Goal: Task Accomplishment & Management: Manage account settings

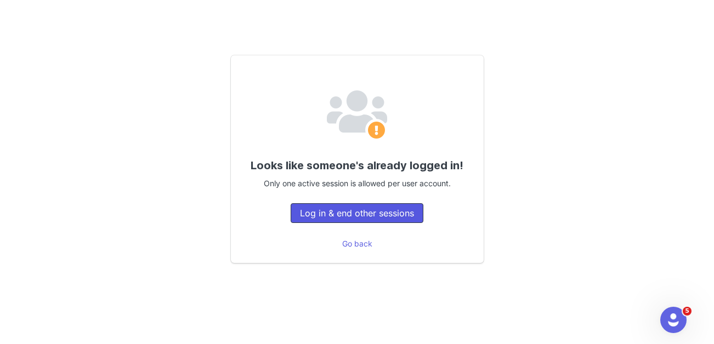
click at [354, 208] on button "Log in & end other sessions" at bounding box center [357, 214] width 133 height 20
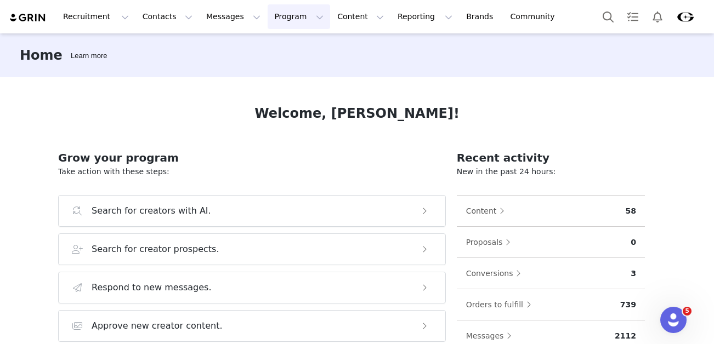
click at [279, 16] on button "Program Program" at bounding box center [299, 16] width 63 height 25
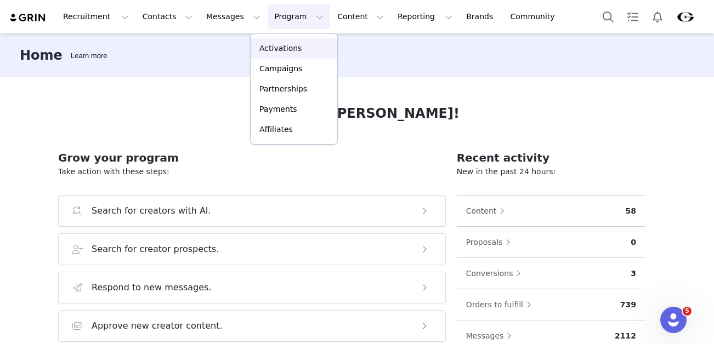
click at [284, 49] on p "Activations" at bounding box center [280, 49] width 42 height 12
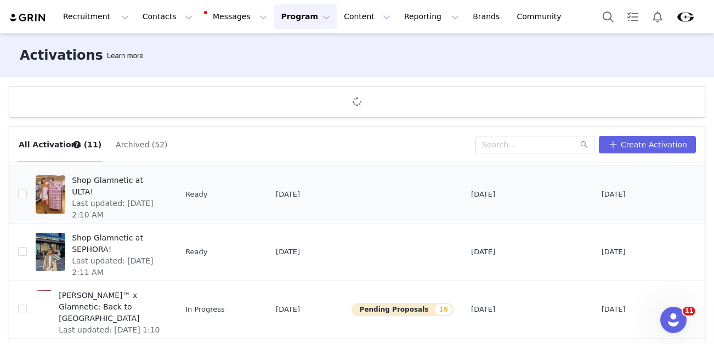
scroll to position [27, 0]
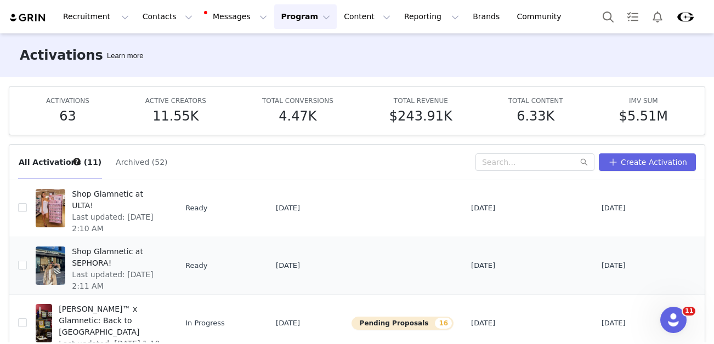
click at [92, 257] on span "Shop Glamnetic at SEPHORA!" at bounding box center [116, 257] width 89 height 23
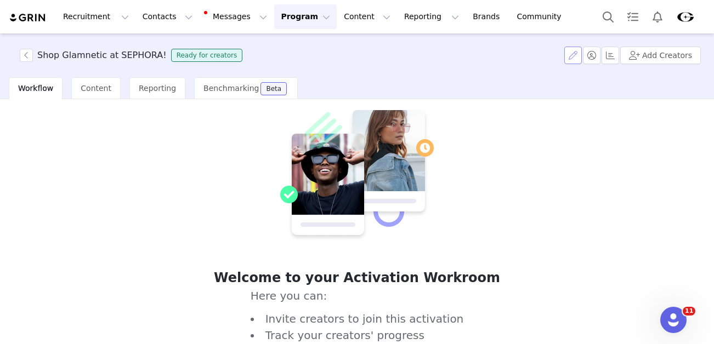
click at [574, 55] on button "button" at bounding box center [573, 56] width 18 height 18
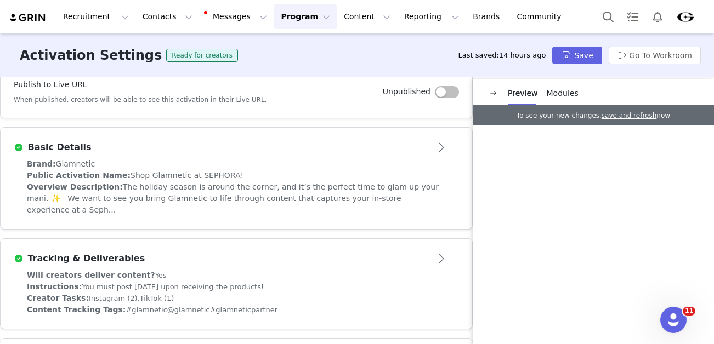
scroll to position [273, 0]
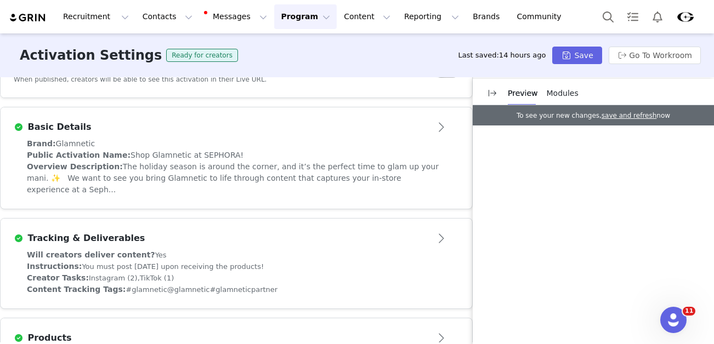
click at [259, 138] on div "Brand: Glamnetic" at bounding box center [236, 144] width 419 height 12
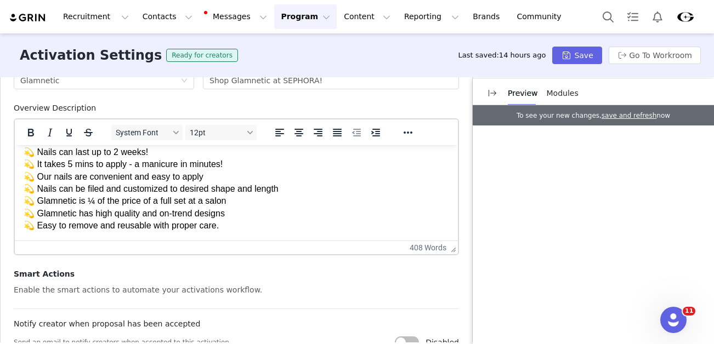
scroll to position [558, 0]
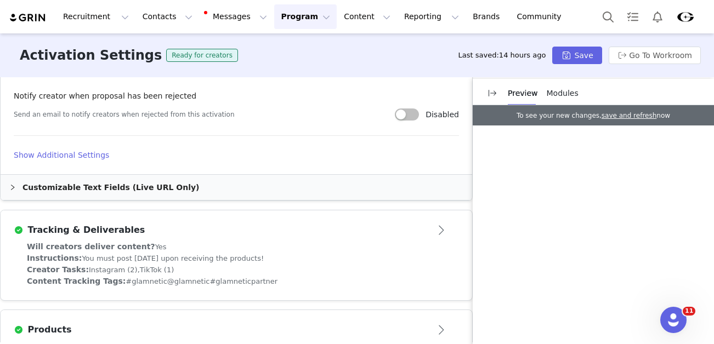
click at [216, 235] on div "Tracking & Deliverables" at bounding box center [218, 230] width 409 height 13
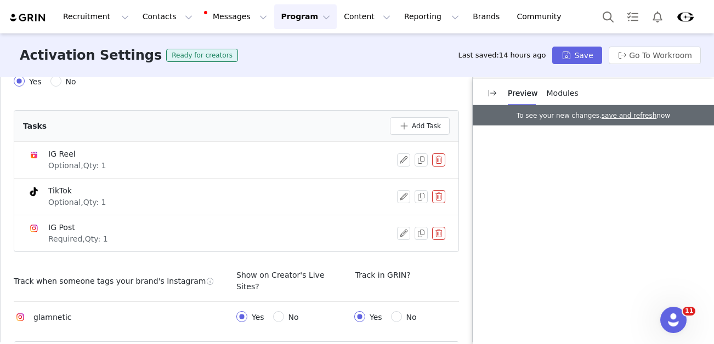
scroll to position [496, 0]
click at [404, 154] on button "button" at bounding box center [403, 160] width 13 height 13
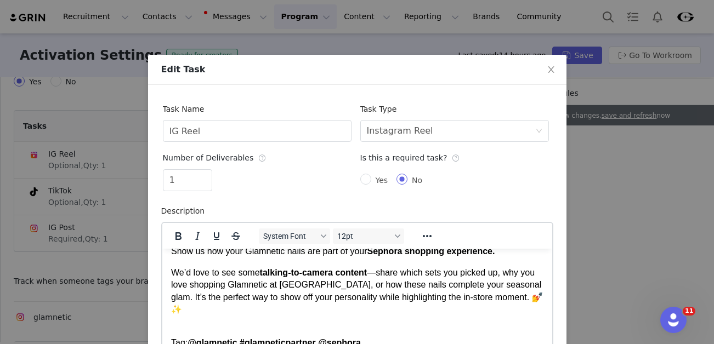
scroll to position [34, 0]
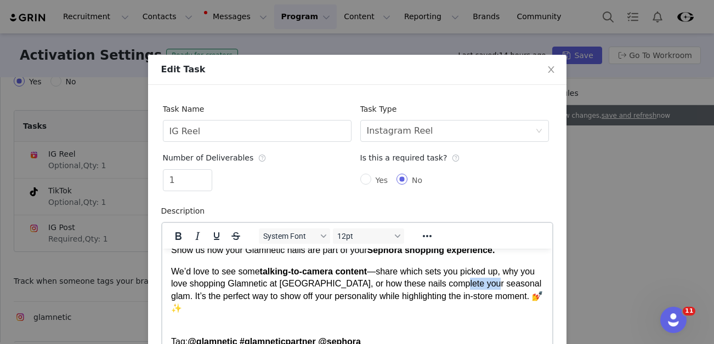
drag, startPoint x: 504, startPoint y: 286, endPoint x: 469, endPoint y: 285, distance: 34.6
click at [469, 285] on p "We’d love to see some talking-to-camera content —share which sets you picked up…" at bounding box center [357, 289] width 372 height 49
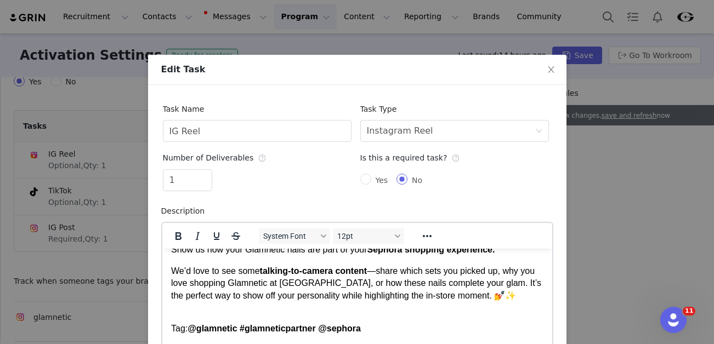
scroll to position [4, 0]
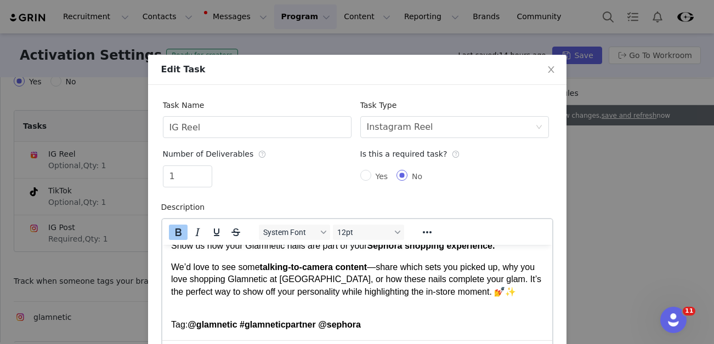
click at [360, 320] on strong "@glamnetic #glamneticpartner @sephora" at bounding box center [273, 324] width 173 height 9
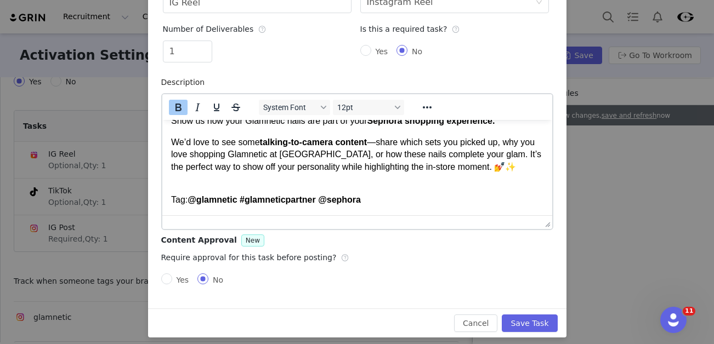
scroll to position [132, 0]
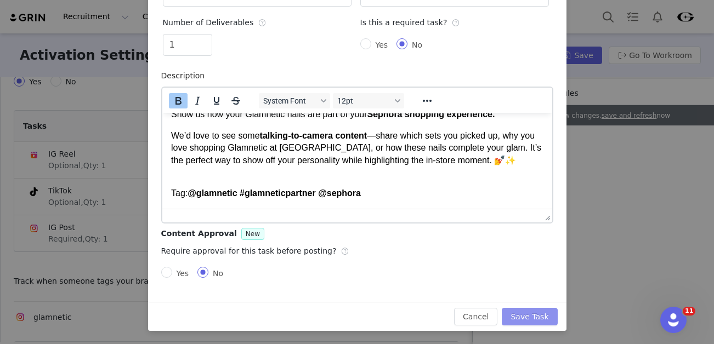
click at [524, 320] on button "Save Task" at bounding box center [529, 317] width 55 height 18
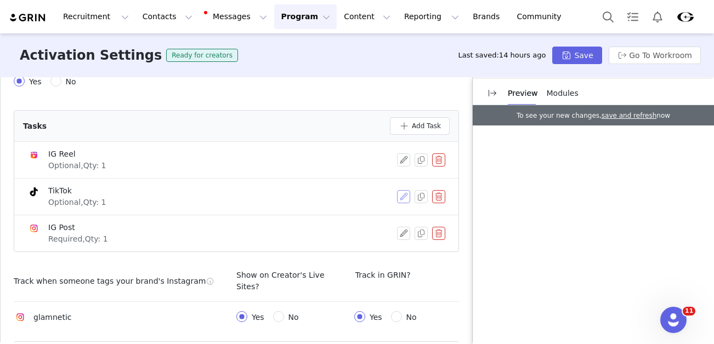
click at [403, 190] on button "button" at bounding box center [403, 196] width 13 height 13
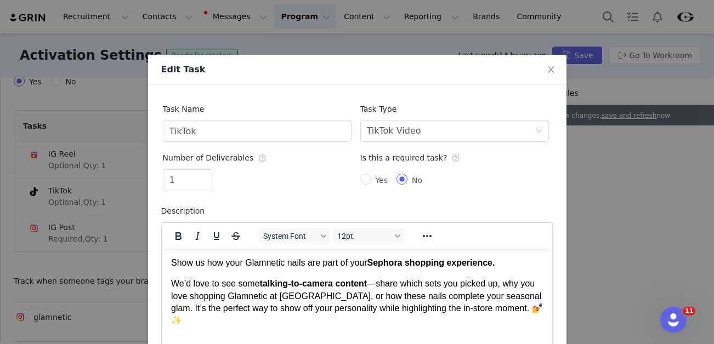
scroll to position [36, 0]
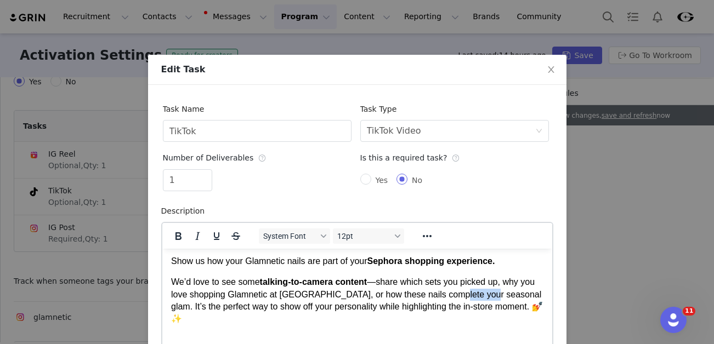
drag, startPoint x: 504, startPoint y: 294, endPoint x: 470, endPoint y: 292, distance: 34.1
click at [470, 292] on p "We’d love to see some talking-to-camera content —share which sets you picked up…" at bounding box center [357, 300] width 372 height 49
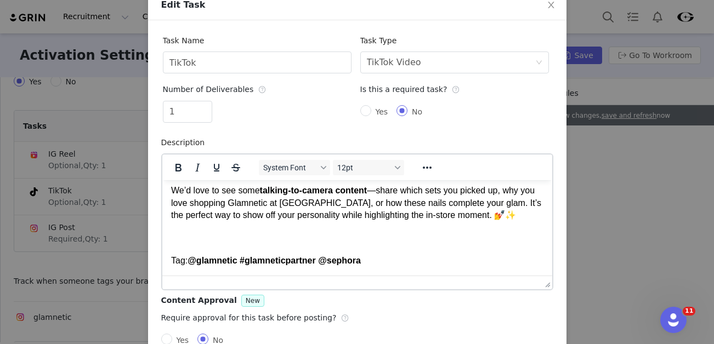
scroll to position [132, 0]
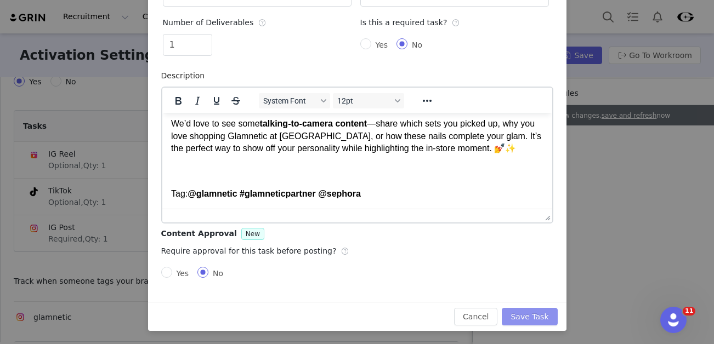
click at [523, 314] on button "Save Task" at bounding box center [529, 317] width 55 height 18
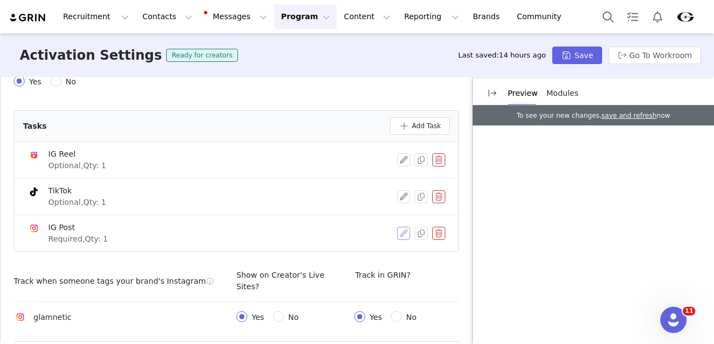
click at [400, 227] on button "button" at bounding box center [403, 233] width 13 height 13
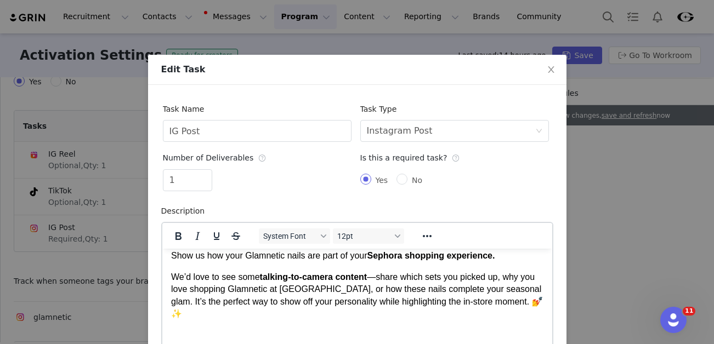
scroll to position [32, 0]
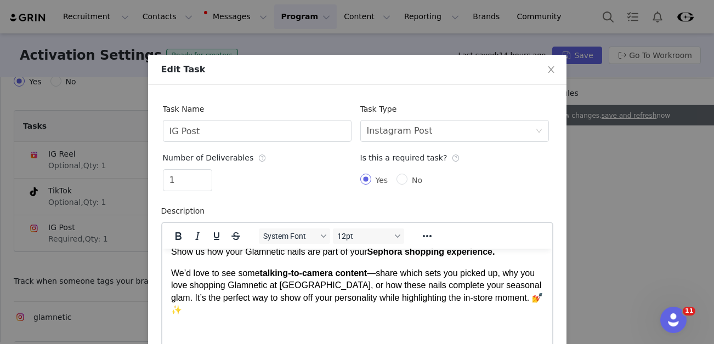
click at [501, 286] on p "We’d love to see some talking-to-camera content —share which sets you picked up…" at bounding box center [357, 291] width 372 height 49
drag, startPoint x: 504, startPoint y: 286, endPoint x: 472, endPoint y: 284, distance: 32.4
click at [472, 284] on p "We’d love to see some talking-to-camera content —share which sets you picked up…" at bounding box center [357, 291] width 372 height 49
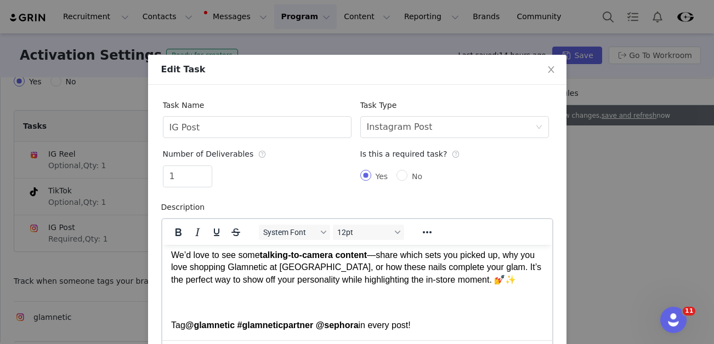
scroll to position [132, 0]
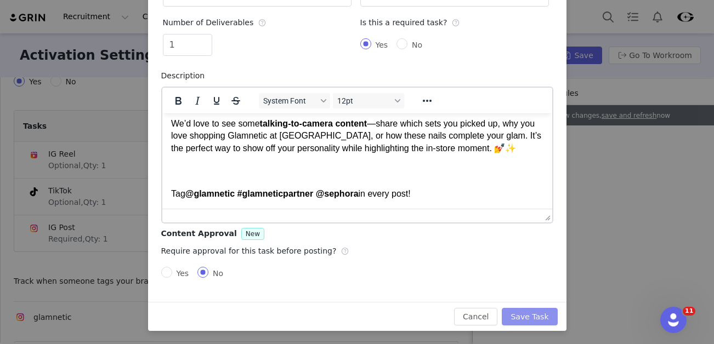
click at [522, 313] on button "Save Task" at bounding box center [529, 317] width 55 height 18
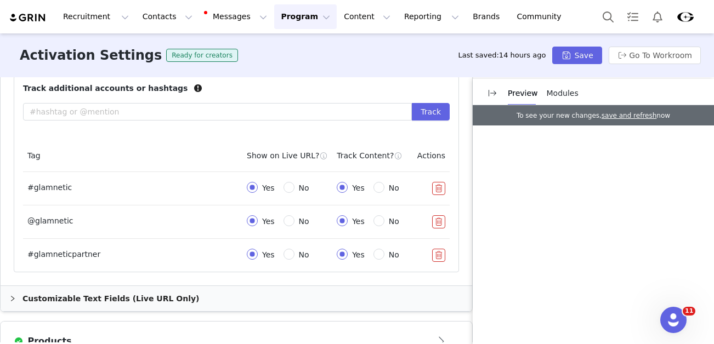
scroll to position [724, 0]
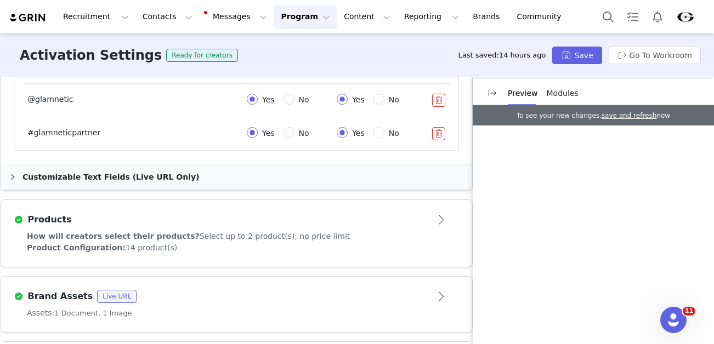
click at [216, 213] on div "Products" at bounding box center [218, 219] width 409 height 13
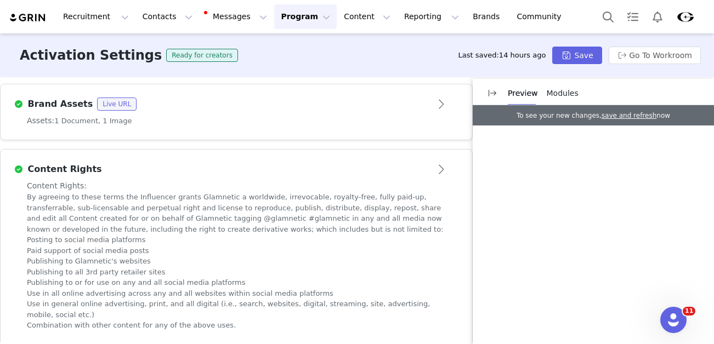
scroll to position [1160, 0]
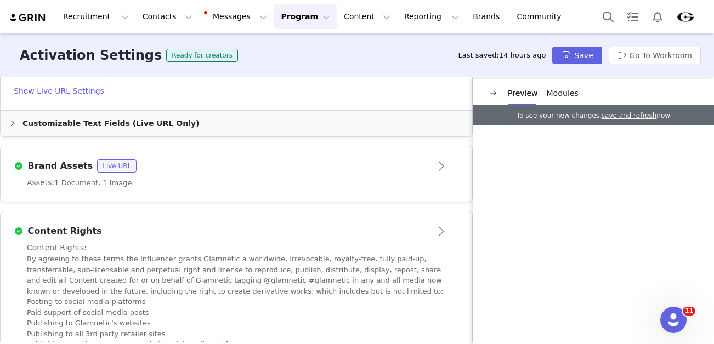
click at [231, 157] on div "Brand Assets Live URL" at bounding box center [236, 166] width 445 height 18
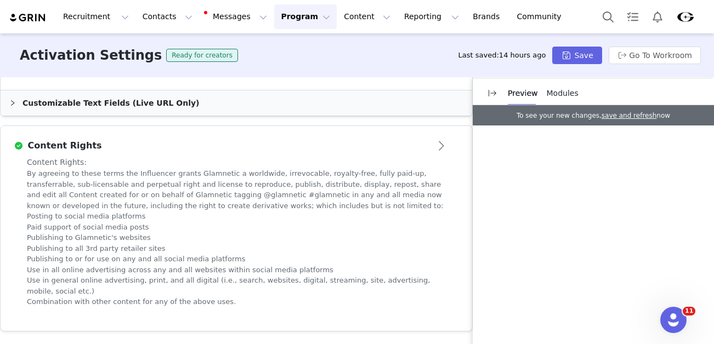
scroll to position [739, 0]
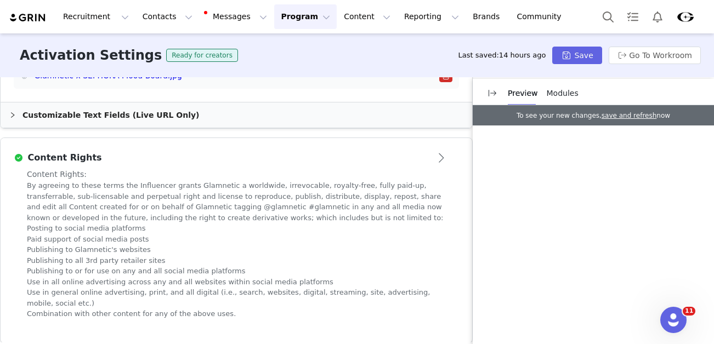
click at [394, 151] on div "Content Rights" at bounding box center [218, 157] width 409 height 13
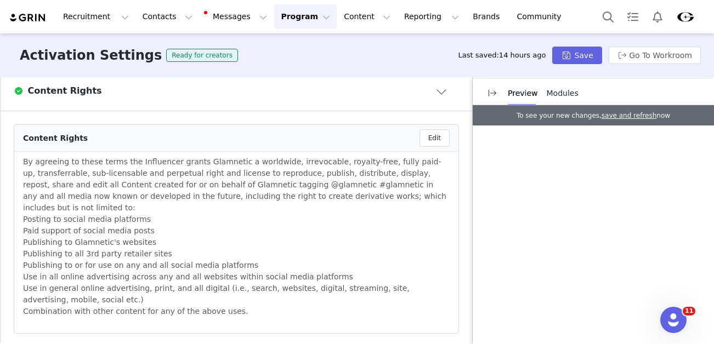
scroll to position [663, 0]
click at [434, 129] on button "Edit" at bounding box center [435, 138] width 30 height 18
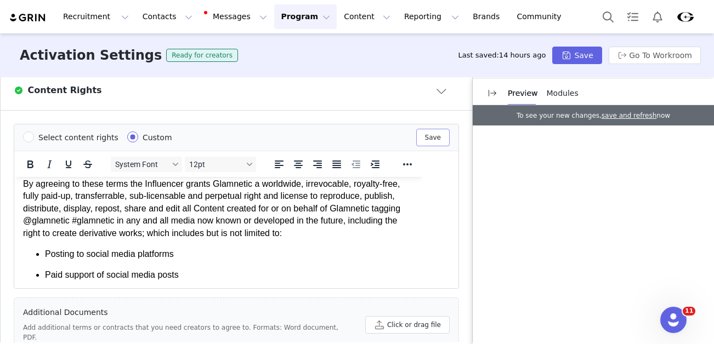
scroll to position [4, 0]
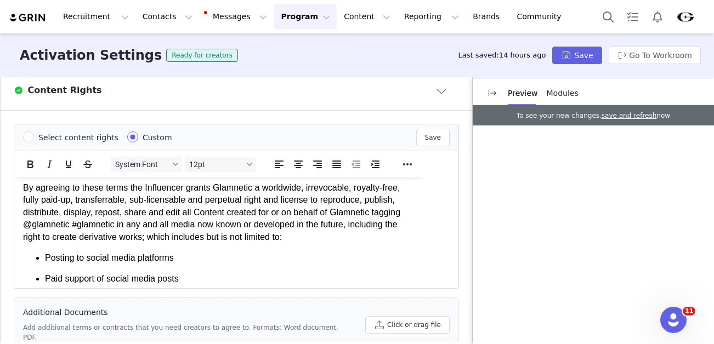
click at [117, 229] on p "By agreeing to these terms the Influencer grants Glamnetic a worldwide, irrevoc…" at bounding box center [219, 212] width 392 height 61
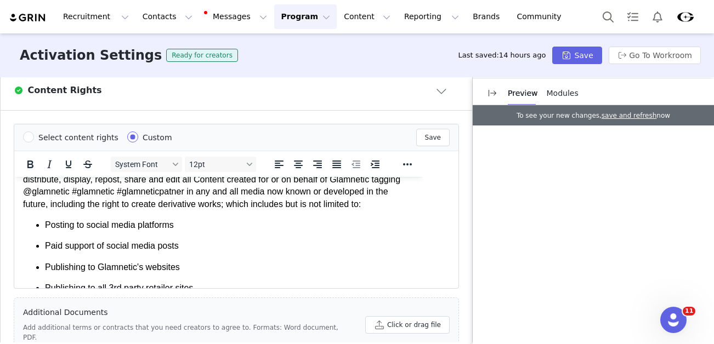
scroll to position [36, 0]
click at [88, 228] on p "Posting to social media platforms" at bounding box center [230, 227] width 370 height 12
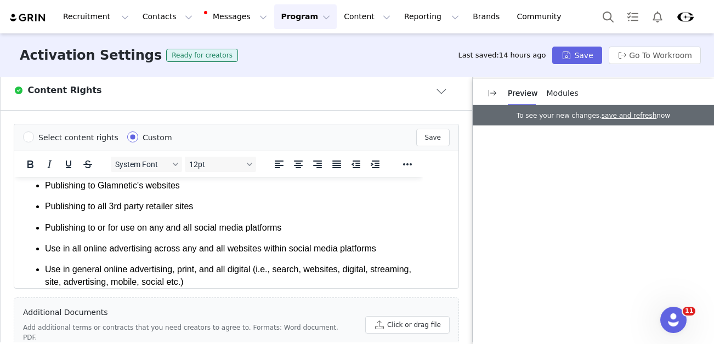
scroll to position [119, 0]
click at [94, 207] on li "Publishing to all 3rd party retailer sites" at bounding box center [230, 206] width 370 height 12
click at [152, 216] on ul "Posting to social media platforms Paid support of social media posts Publishing…" at bounding box center [219, 223] width 392 height 172
click at [186, 212] on li "Publishing to all 3rd party retailer sites" at bounding box center [230, 206] width 370 height 12
click at [212, 208] on li "Publishing to all 3rd party retailer sites" at bounding box center [230, 206] width 370 height 12
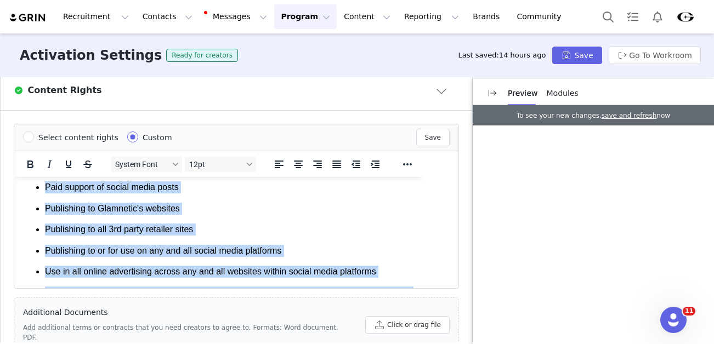
scroll to position [0, 0]
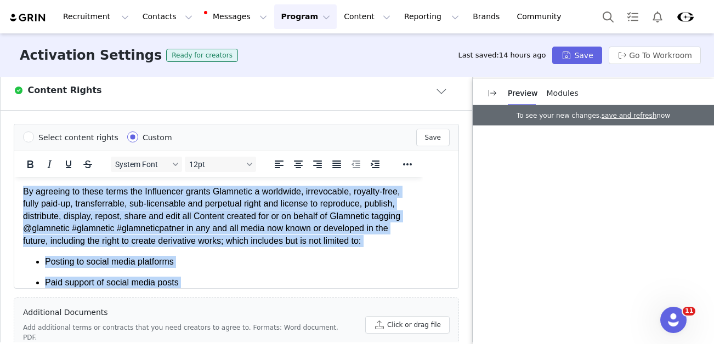
drag, startPoint x: 287, startPoint y: 255, endPoint x: 20, endPoint y: 170, distance: 280.3
click at [20, 177] on html "By agreeing to these terms the Influencer grants Glamnetic a worldwide, irrevoc…" at bounding box center [218, 317] width 409 height 281
copy body "By agreeing to these terms the Influencer grants Glamnetic a worldwide, irrevoc…"
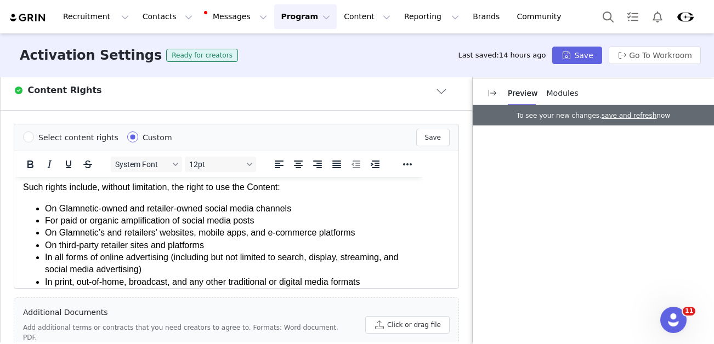
scroll to position [115, 0]
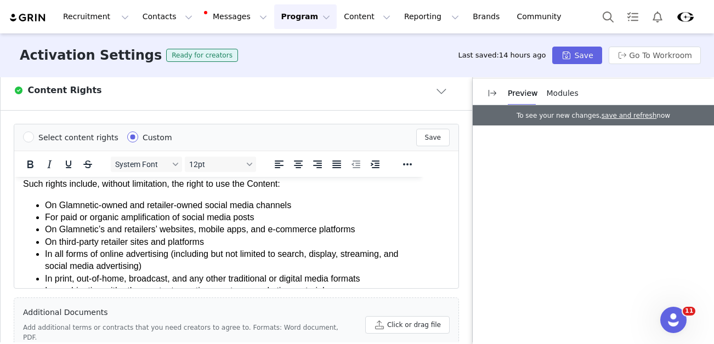
click at [149, 223] on li "For paid or organic amplification of social media posts" at bounding box center [230, 218] width 370 height 12
click at [185, 219] on li "For paid or organic amplification of social media posts" at bounding box center [230, 218] width 370 height 12
click at [208, 219] on li "For paid or organic amplification of social media posts" at bounding box center [230, 218] width 370 height 12
click at [265, 219] on li "For paid or organic amplification of social media posts" at bounding box center [230, 218] width 370 height 12
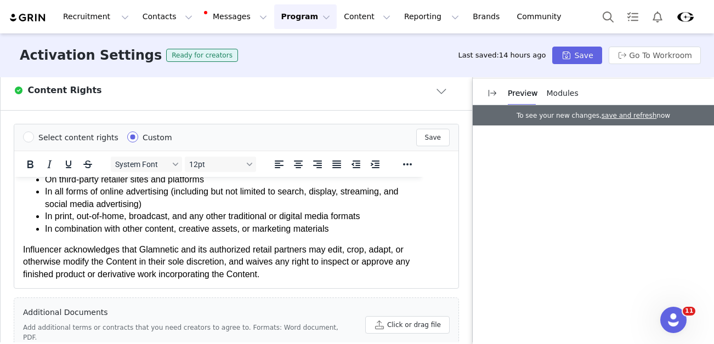
scroll to position [190, 0]
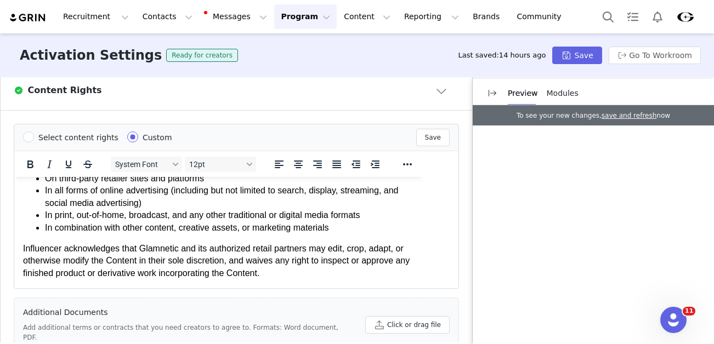
click at [177, 227] on li "In combination with other content, creative assets, or marketing materials" at bounding box center [230, 228] width 370 height 12
click at [219, 230] on li "In combination with other content, creative assets, or marketing materials" at bounding box center [230, 228] width 370 height 12
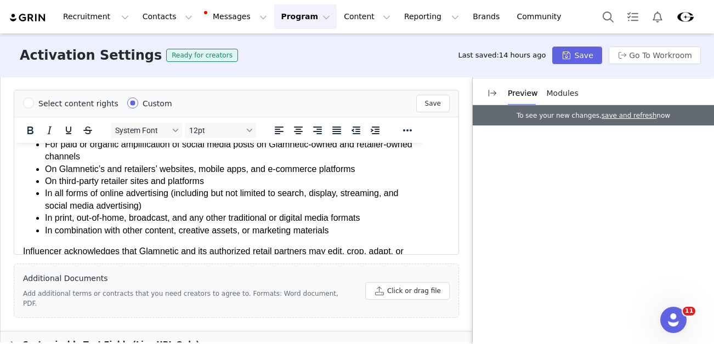
scroll to position [155, 0]
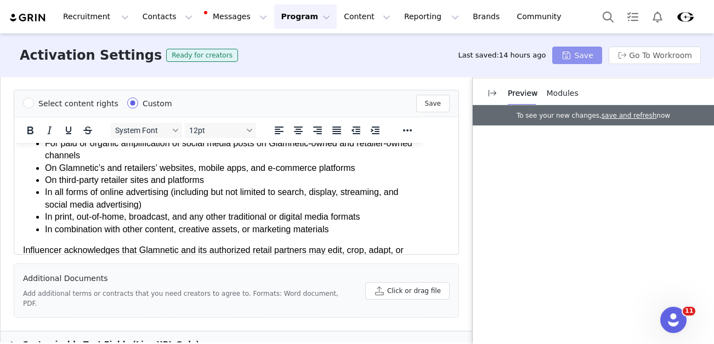
click at [576, 54] on button "Save" at bounding box center [576, 56] width 49 height 18
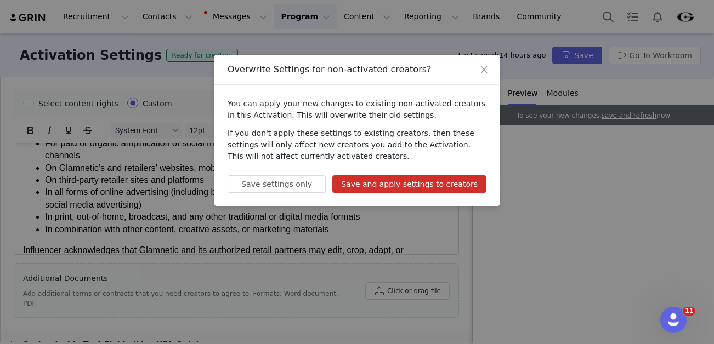
click at [436, 186] on button "Save and apply settings to creators" at bounding box center [409, 185] width 154 height 18
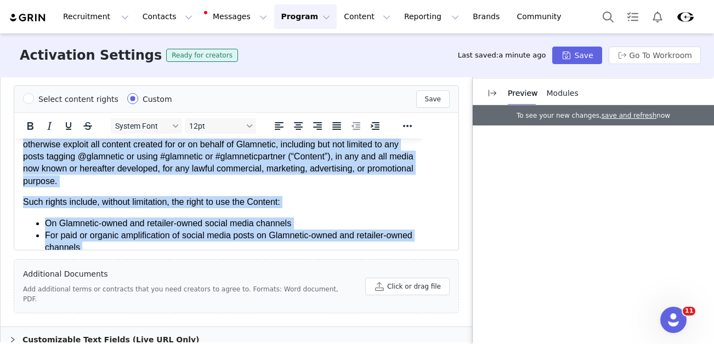
scroll to position [0, 0]
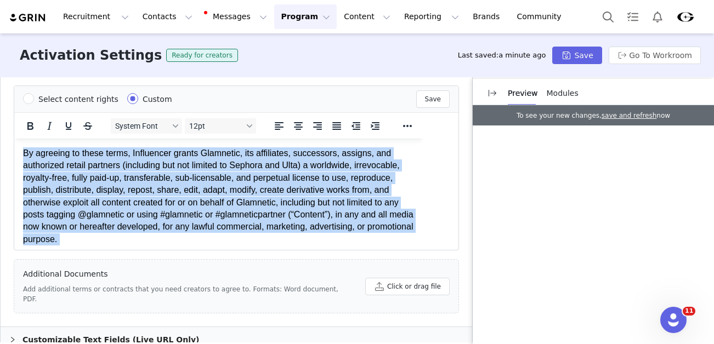
drag, startPoint x: 296, startPoint y: 235, endPoint x: 18, endPoint y: 145, distance: 292.5
click at [18, 145] on html "By agreeing to these terms, Influencer grants Glamnetic, its affiliates, succes…" at bounding box center [218, 290] width 409 height 302
copy body "By agreeing to these terms, Influencer grants Glamnetic, its affiliates, succes…"
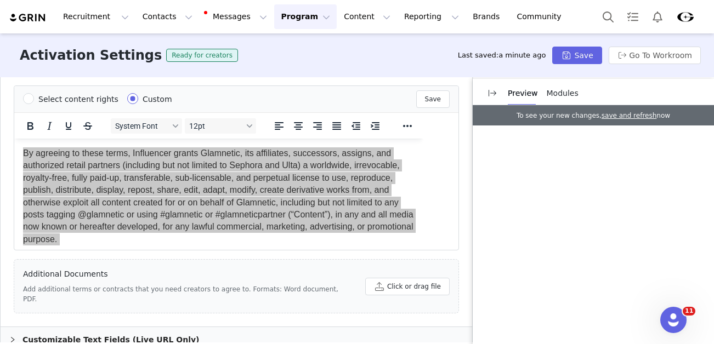
click at [285, 16] on button "Program Program" at bounding box center [305, 16] width 63 height 25
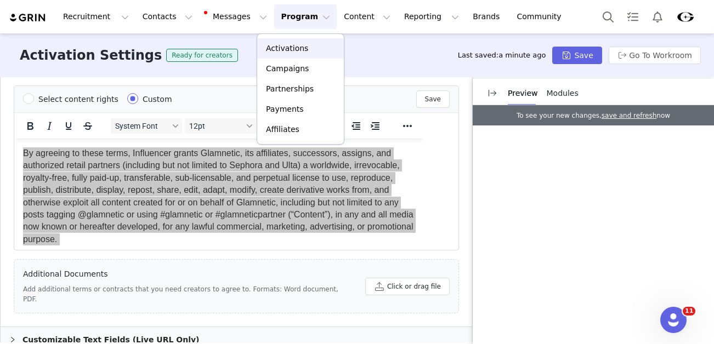
click at [285, 46] on p "Activations" at bounding box center [287, 49] width 42 height 12
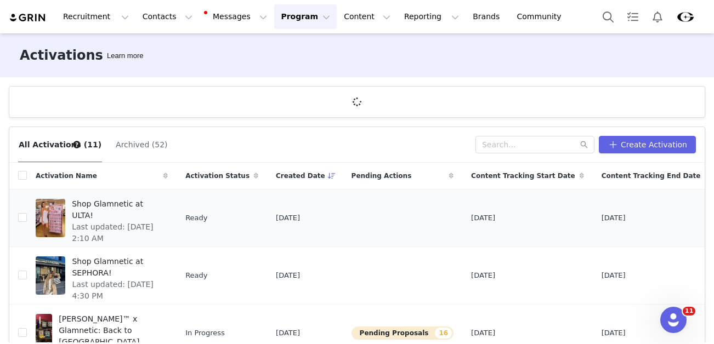
scroll to position [20, 0]
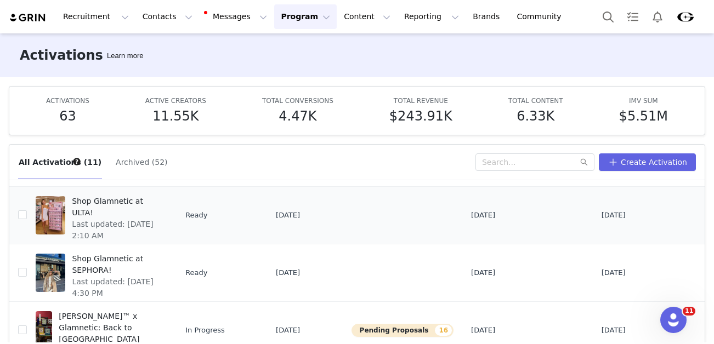
click at [106, 197] on span "Shop Glamnetic at ULTA!" at bounding box center [116, 207] width 89 height 23
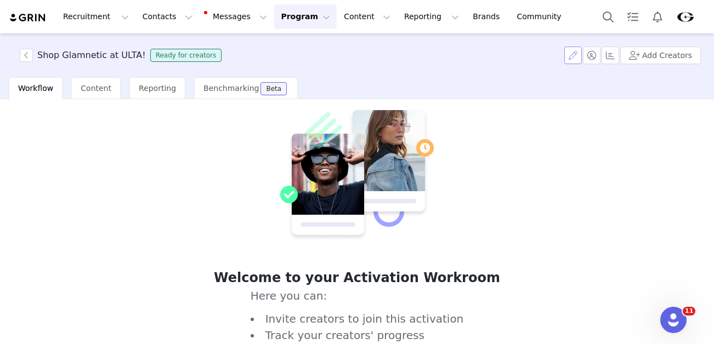
click at [573, 61] on button "button" at bounding box center [573, 56] width 18 height 18
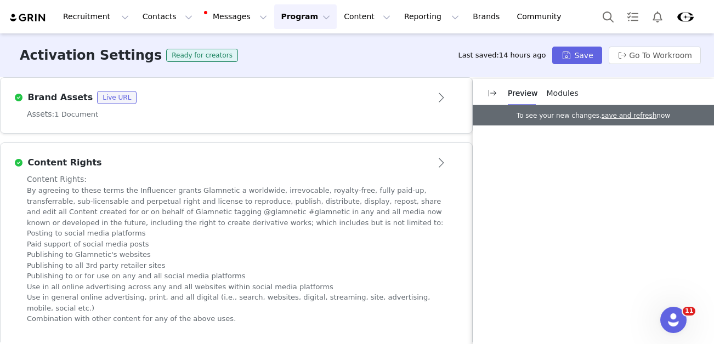
scroll to position [596, 0]
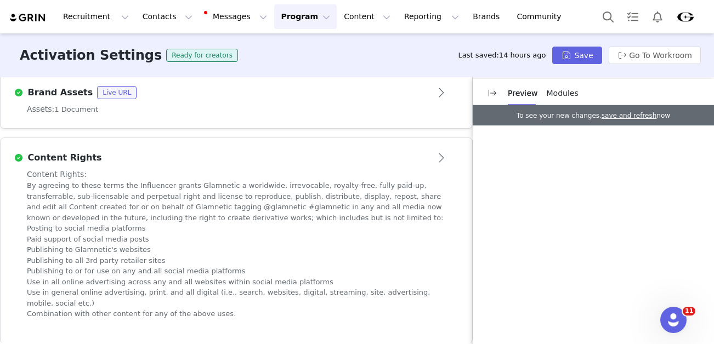
click at [332, 180] on p "By agreeing to these terms the Influencer grants Glamnetic a worldwide, irrevoc…" at bounding box center [236, 201] width 419 height 43
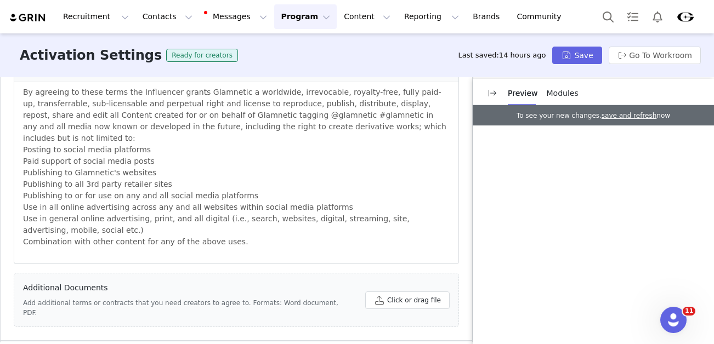
scroll to position [734, 0]
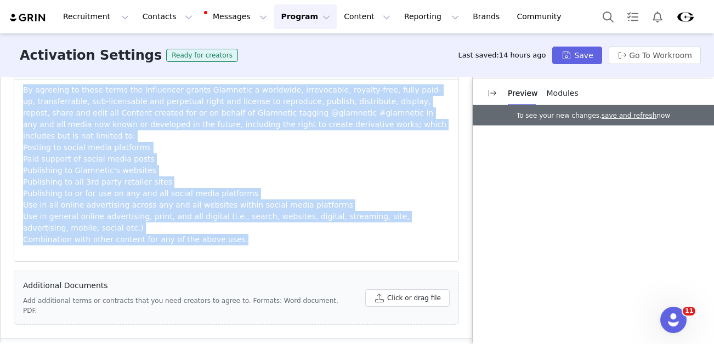
drag, startPoint x: 25, startPoint y: 218, endPoint x: 244, endPoint y: 213, distance: 219.5
click at [244, 213] on div "By agreeing to these terms the Influencer grants Glamnetic a worldwide, irrevoc…" at bounding box center [236, 170] width 427 height 173
click at [235, 234] on p "Combination with other content for any of the above uses." at bounding box center [236, 240] width 427 height 12
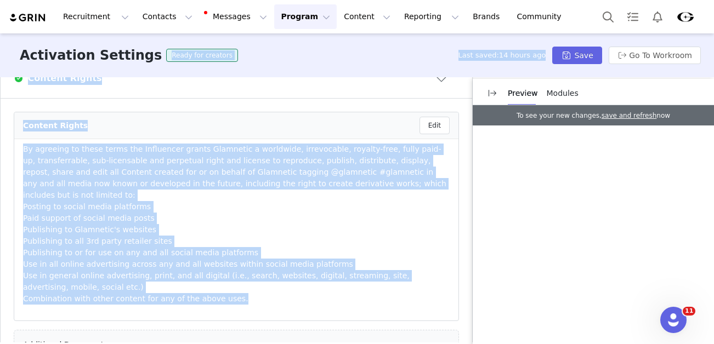
scroll to position [653, 0]
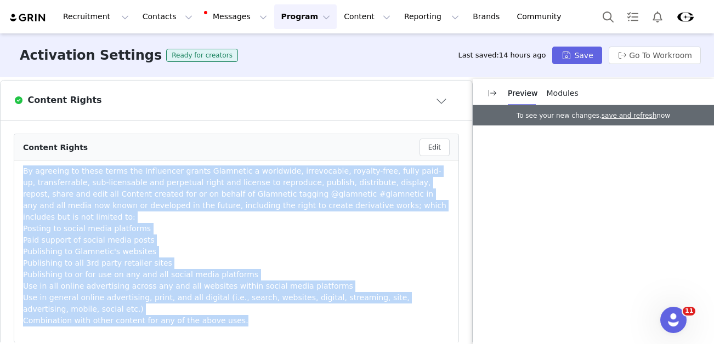
drag, startPoint x: 236, startPoint y: 216, endPoint x: 19, endPoint y: 156, distance: 225.4
click at [19, 161] on li "By agreeing to these terms the Influencer grants Glamnetic a worldwide, irrevoc…" at bounding box center [236, 252] width 444 height 182
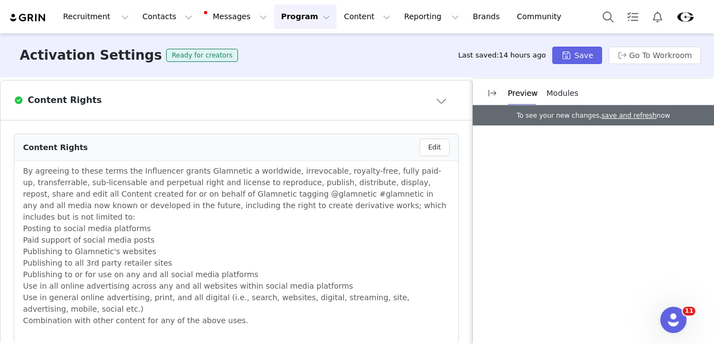
click at [42, 174] on p "By agreeing to these terms the Influencer grants Glamnetic a worldwide, irrevoc…" at bounding box center [236, 195] width 427 height 58
click at [426, 139] on button "Edit" at bounding box center [435, 148] width 30 height 18
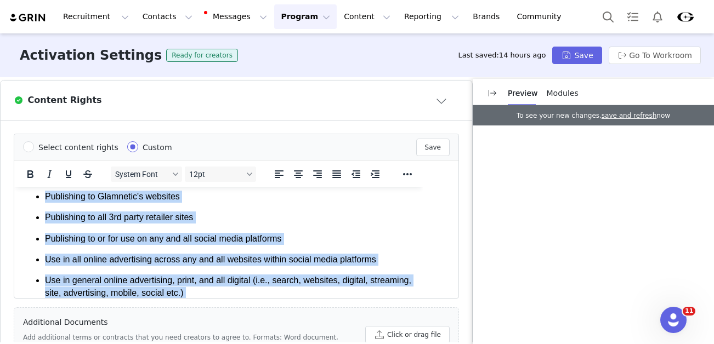
scroll to position [0, 0]
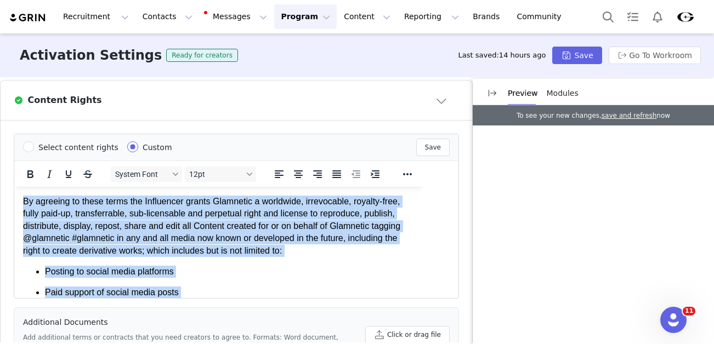
drag, startPoint x: 289, startPoint y: 264, endPoint x: 13, endPoint y: 178, distance: 289.0
click at [14, 187] on html "By agreeing to these terms the Influencer grants Glamnetic a worldwide, irrevoc…" at bounding box center [218, 327] width 409 height 281
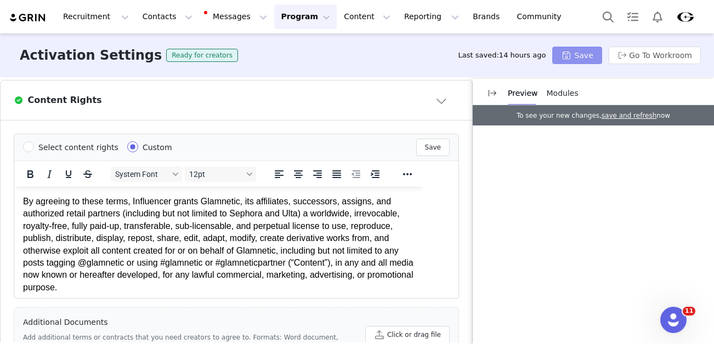
click at [576, 52] on button "Save" at bounding box center [576, 56] width 49 height 18
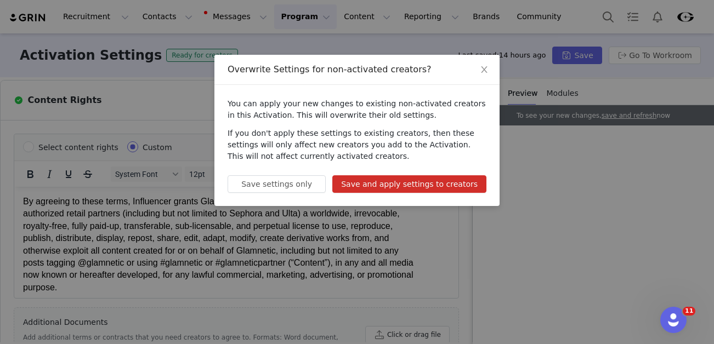
click at [444, 183] on button "Save and apply settings to creators" at bounding box center [409, 185] width 154 height 18
